Goal: Check status: Check status

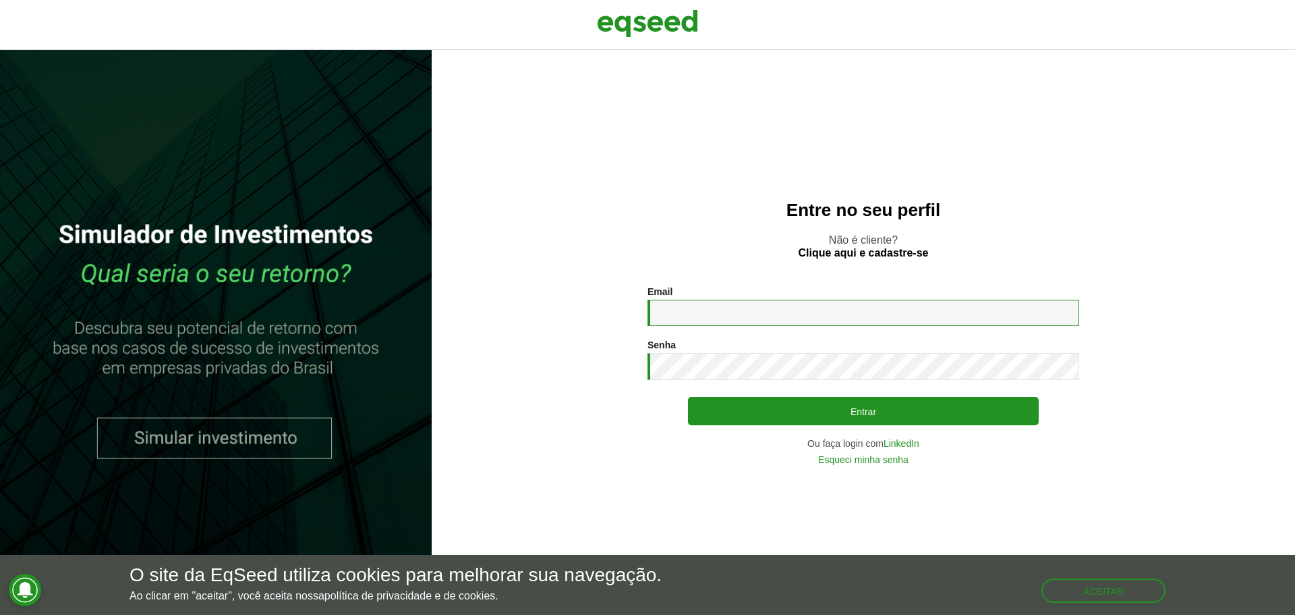
click at [787, 304] on input "Email *" at bounding box center [864, 312] width 432 height 26
type input "**********"
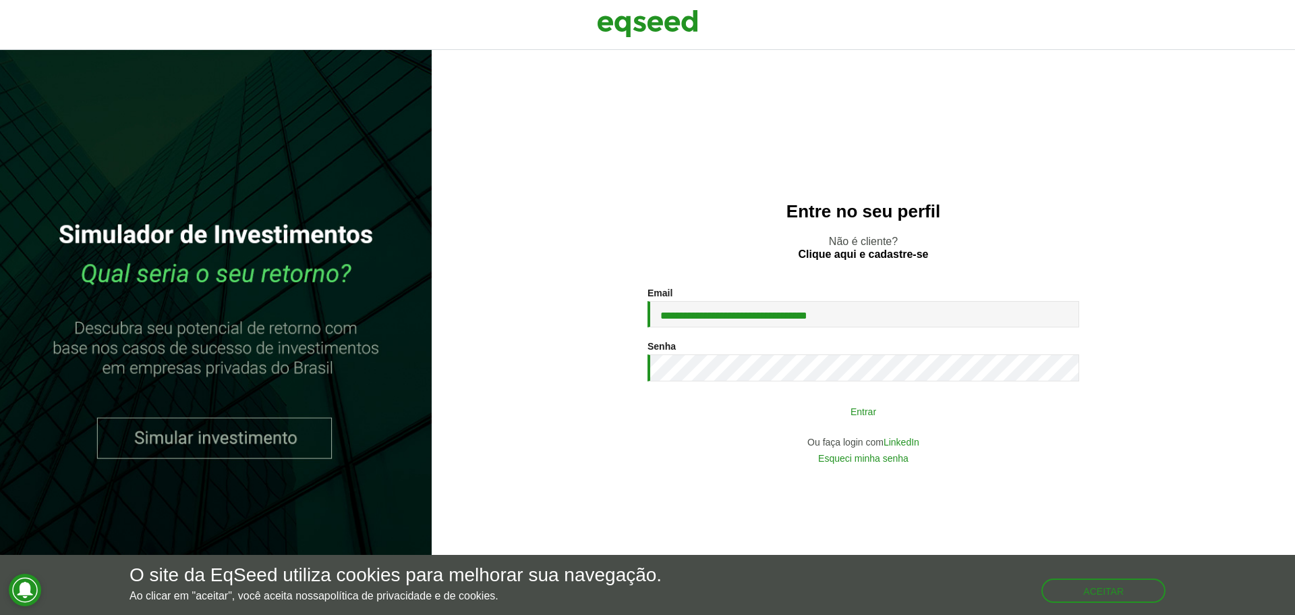
click at [833, 421] on button "Entrar" at bounding box center [863, 411] width 351 height 26
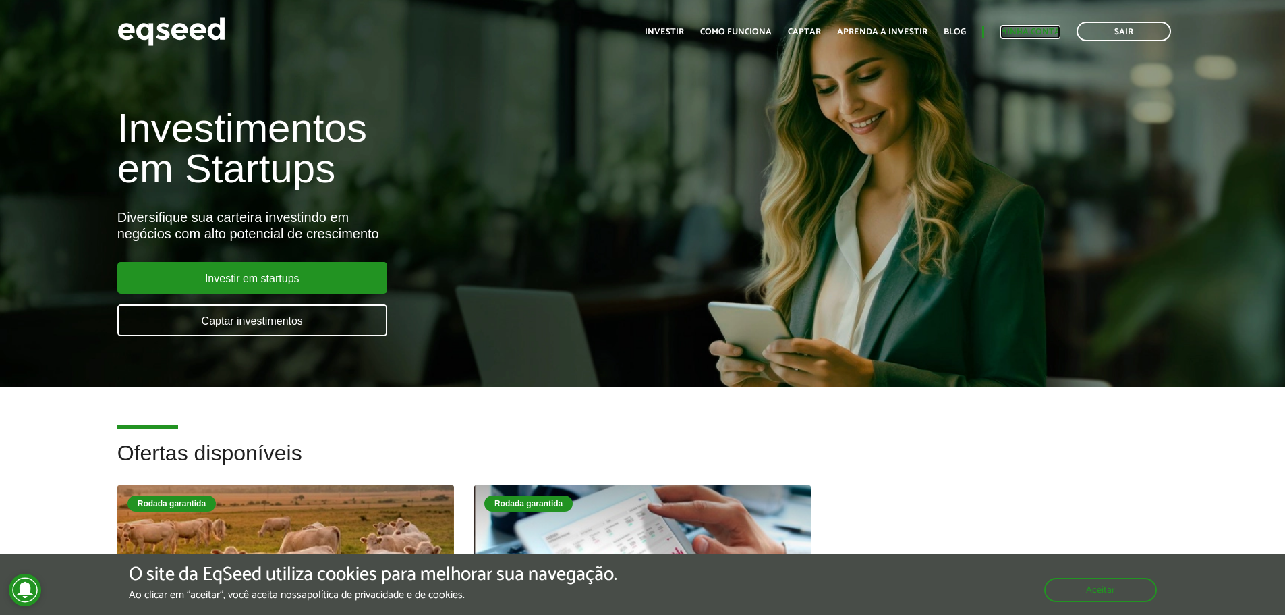
click at [1044, 28] on link "Minha conta" at bounding box center [1030, 32] width 60 height 9
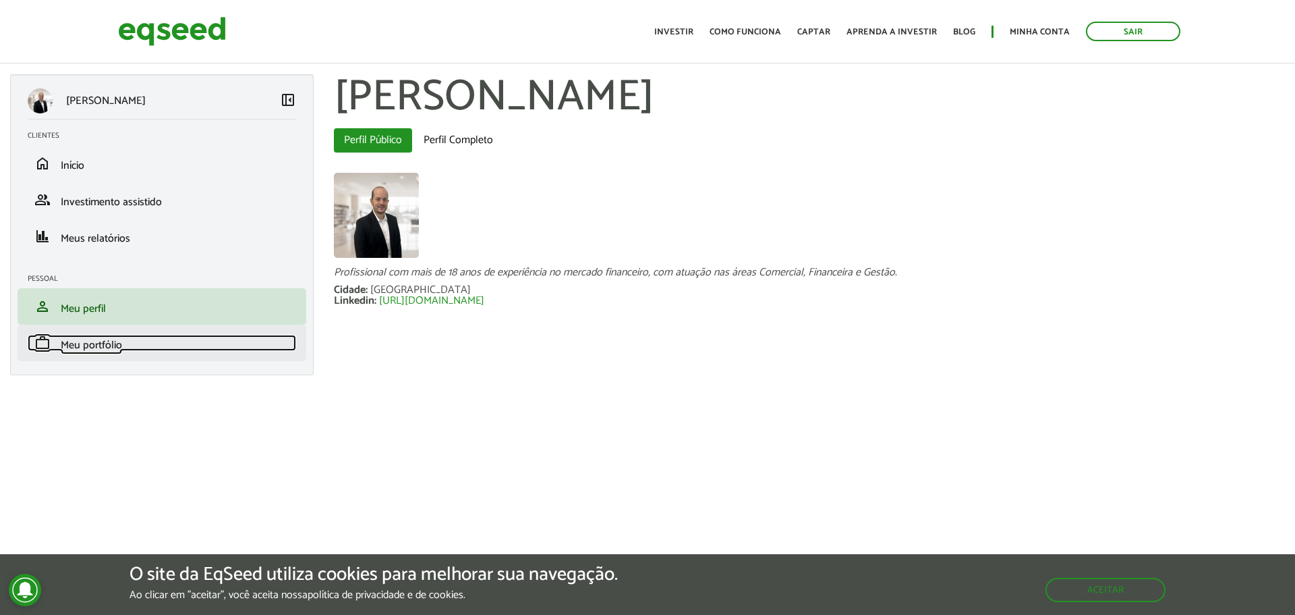
click at [94, 341] on span "Meu portfólio" at bounding box center [91, 345] width 61 height 18
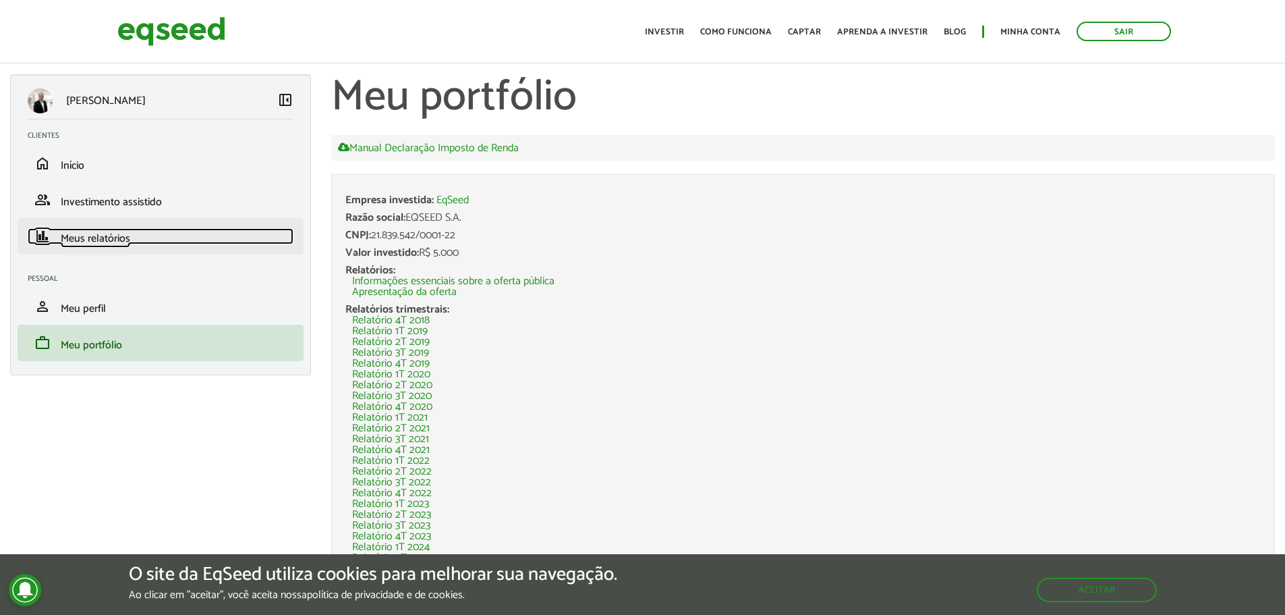
click at [106, 241] on span "Meus relatórios" at bounding box center [95, 238] width 69 height 18
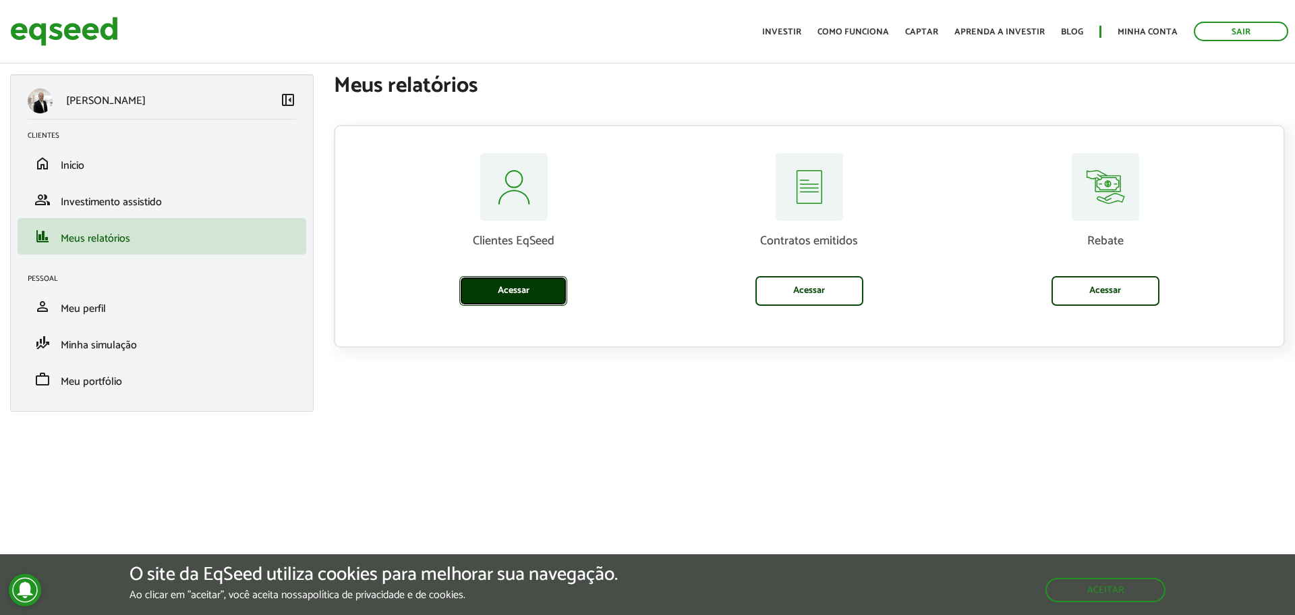
click at [517, 290] on link "Acessar" at bounding box center [513, 291] width 108 height 30
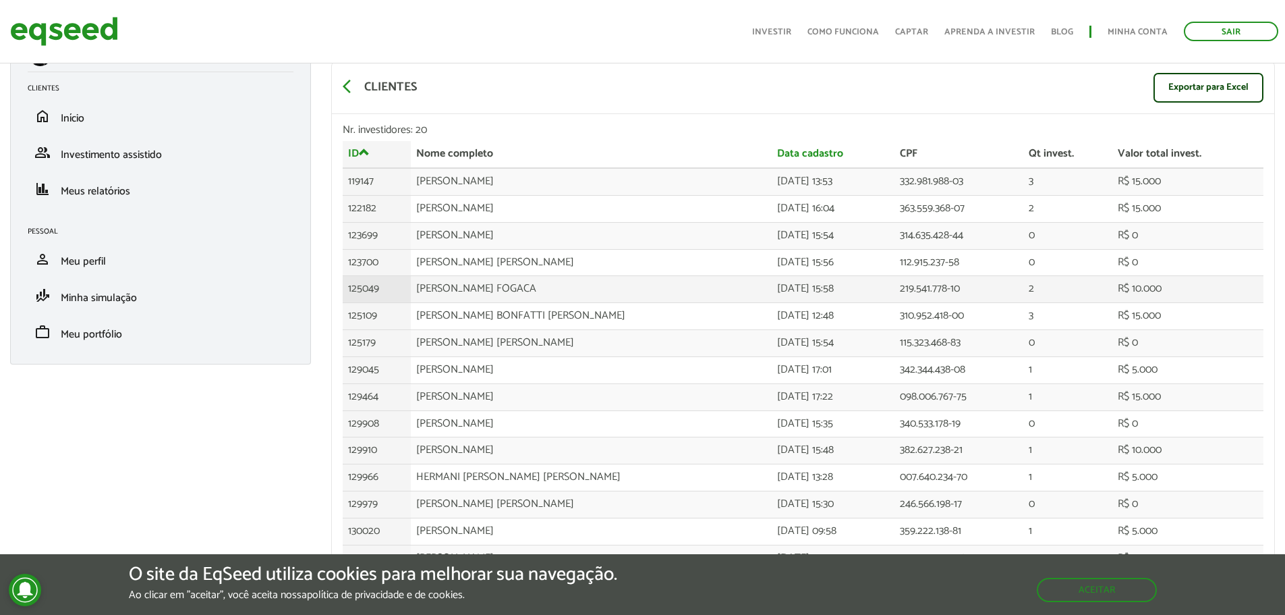
scroll to position [67, 0]
